Goal: Check status: Check status

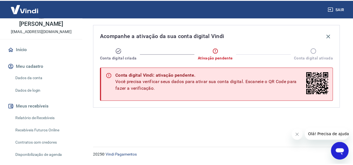
scroll to position [21, 0]
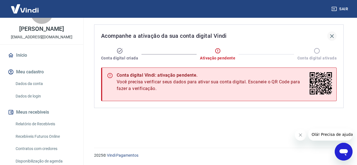
click at [331, 34] on icon "button" at bounding box center [332, 36] width 7 height 7
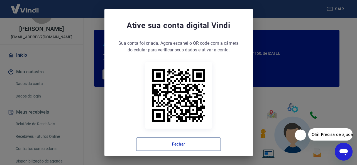
click at [168, 149] on button "Fechar" at bounding box center [178, 144] width 85 height 13
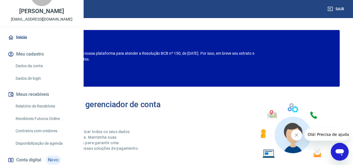
click at [28, 60] on button "Meu cadastro" at bounding box center [42, 54] width 70 height 12
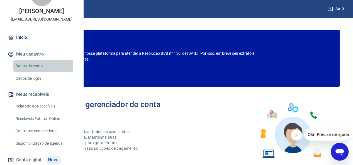
click at [28, 72] on link "Dados da conta" at bounding box center [44, 65] width 63 height 11
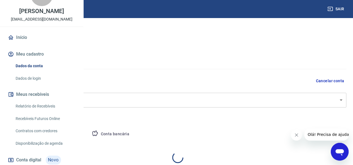
select select "PI"
select select "business"
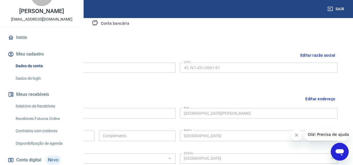
scroll to position [109, 0]
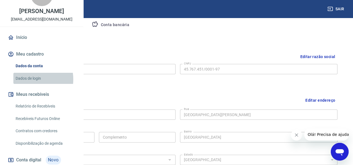
click at [25, 84] on link "Dados de login" at bounding box center [44, 78] width 63 height 11
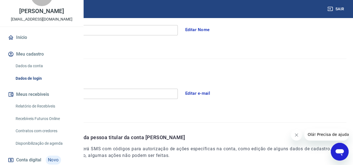
scroll to position [191, 0]
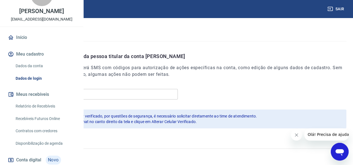
click at [36, 125] on link "Recebíveis Futuros Online" at bounding box center [44, 118] width 63 height 11
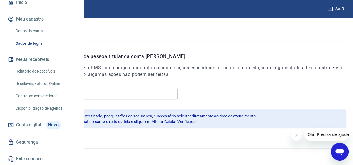
scroll to position [74, 0]
click at [19, 125] on span "Conta digital" at bounding box center [28, 125] width 25 height 8
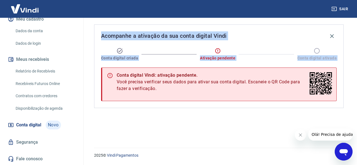
drag, startPoint x: 84, startPoint y: 100, endPoint x: 83, endPoint y: 63, distance: 37.3
click at [83, 63] on div "Sair E [PERSON_NAME] [EMAIL_ADDRESS][DOMAIN_NAME] Início Meu cadastro Dados da …" at bounding box center [178, 82] width 357 height 165
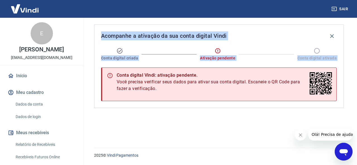
click at [28, 9] on img at bounding box center [25, 8] width 36 height 17
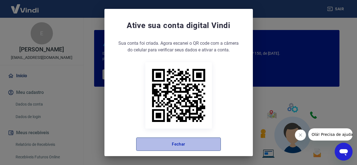
click at [174, 149] on button "Fechar" at bounding box center [178, 144] width 85 height 13
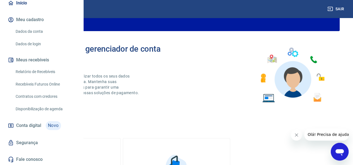
scroll to position [56, 0]
click at [32, 10] on img at bounding box center [25, 8] width 36 height 17
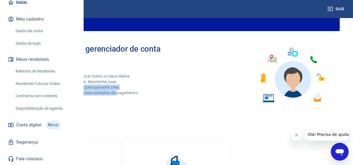
drag, startPoint x: 84, startPoint y: 90, endPoint x: 84, endPoint y: 102, distance: 11.7
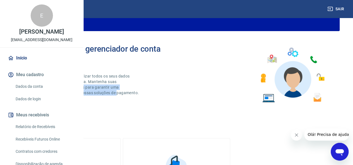
click at [40, 27] on div "E" at bounding box center [42, 15] width 22 height 22
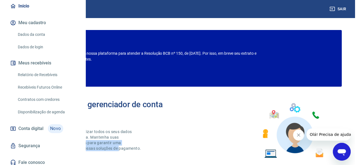
scroll to position [46, 0]
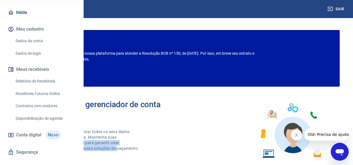
click at [32, 139] on span "Conta digital" at bounding box center [28, 135] width 25 height 8
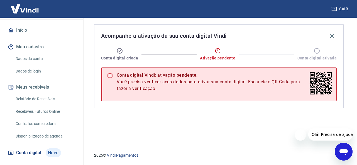
click at [158, 112] on div "Acompanhe a ativação da sua conta digital Vindi Conta digital criada Ativação p…" at bounding box center [218, 80] width 263 height 124
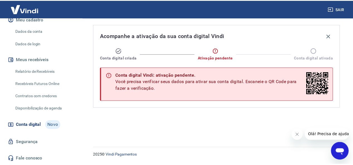
scroll to position [74, 0]
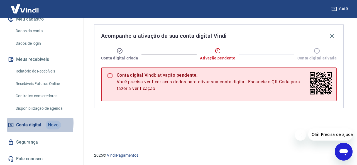
click at [23, 123] on span "Conta digital" at bounding box center [28, 125] width 25 height 8
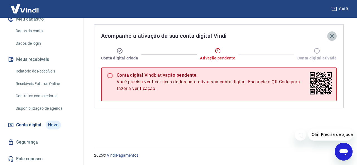
click at [333, 35] on icon "button" at bounding box center [332, 36] width 7 height 7
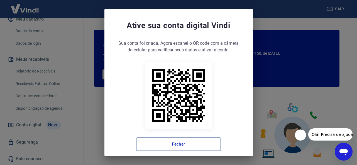
click at [169, 145] on button "Fechar" at bounding box center [178, 144] width 85 height 13
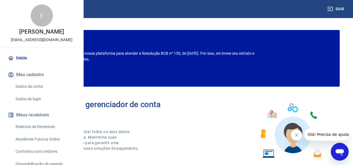
scroll to position [145, 0]
